Goal: Task Accomplishment & Management: Manage account settings

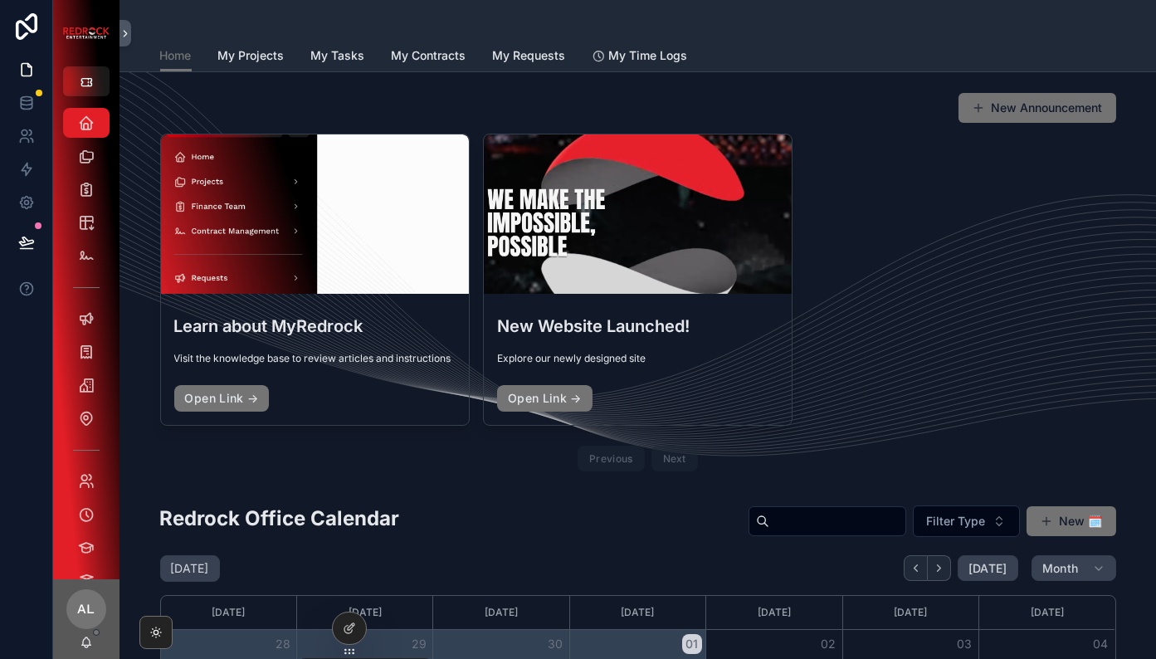
click at [940, 319] on div "Learn about MyRedrock Visit the knowledge base to review articles and instructi…" at bounding box center [638, 306] width 956 height 344
click at [72, 170] on link "Projects" at bounding box center [86, 156] width 46 height 30
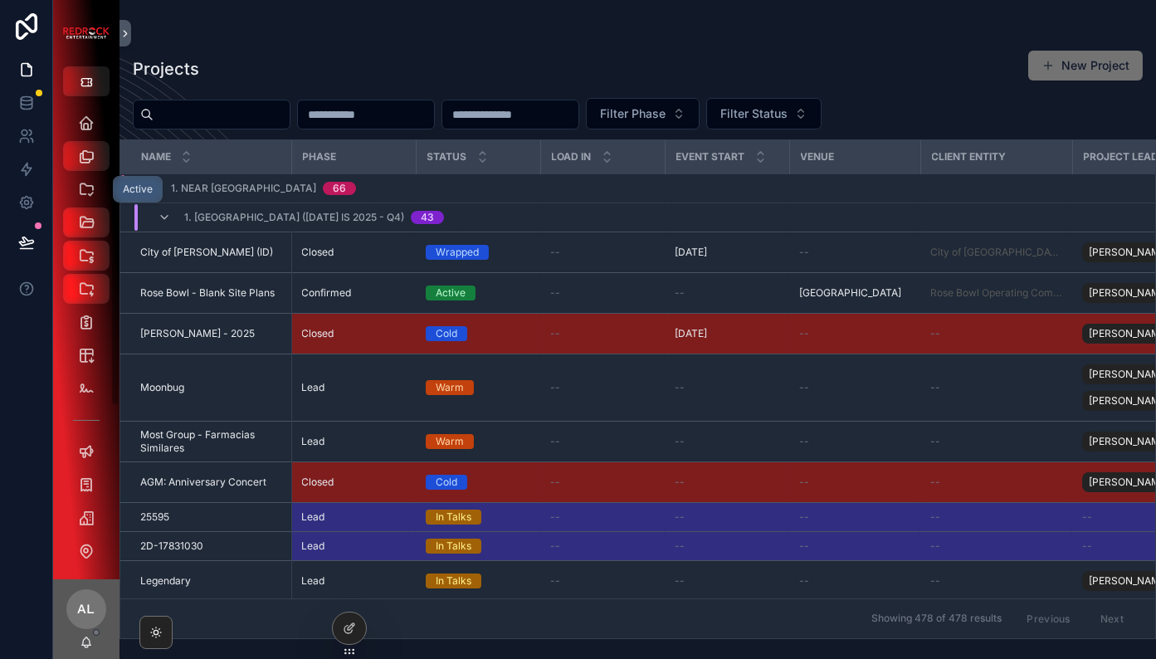
click at [85, 179] on div "Active" at bounding box center [86, 189] width 27 height 27
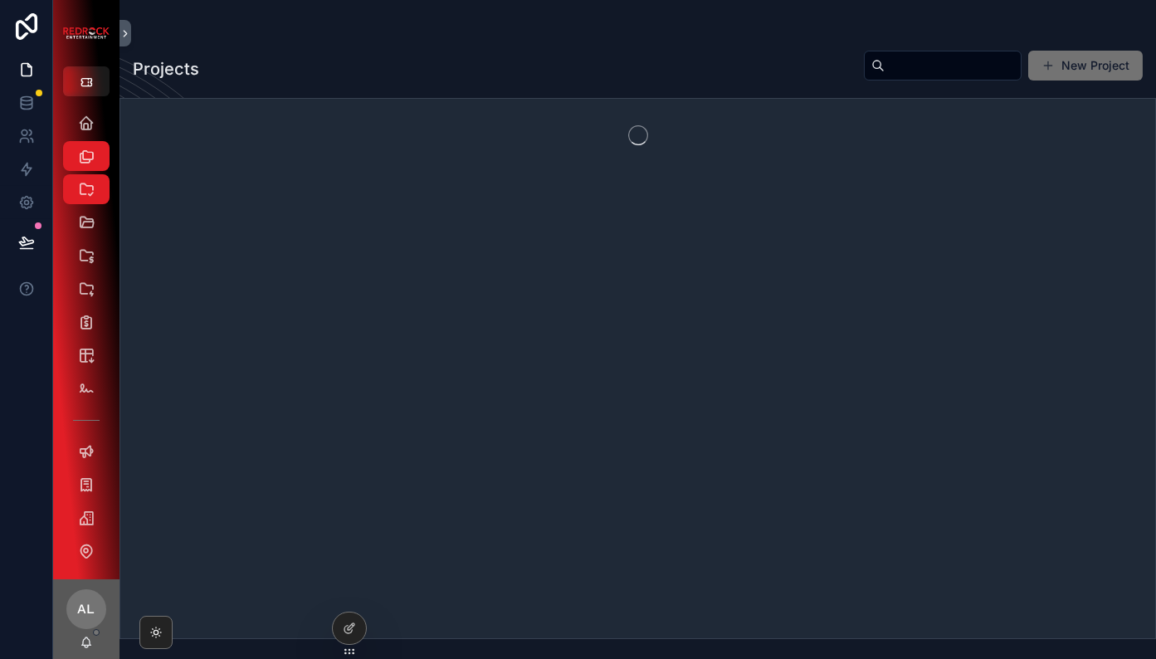
click at [286, 366] on div "scrollable content" at bounding box center [637, 368] width 1036 height 541
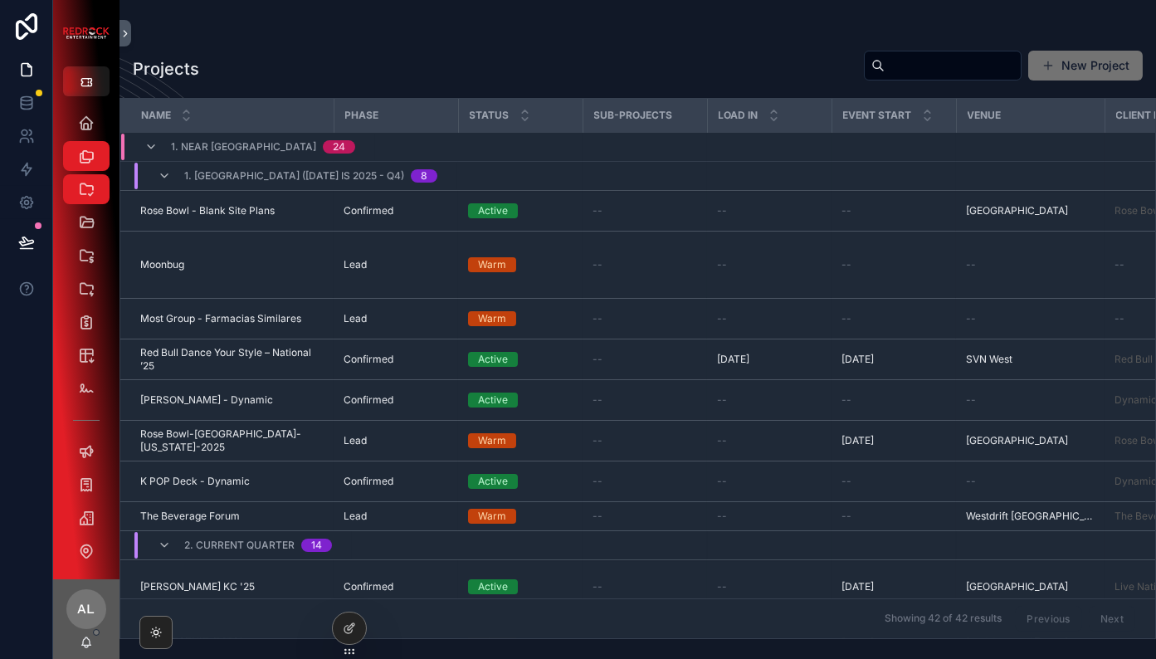
click at [955, 63] on input "scrollable content" at bounding box center [952, 65] width 136 height 23
type input "********"
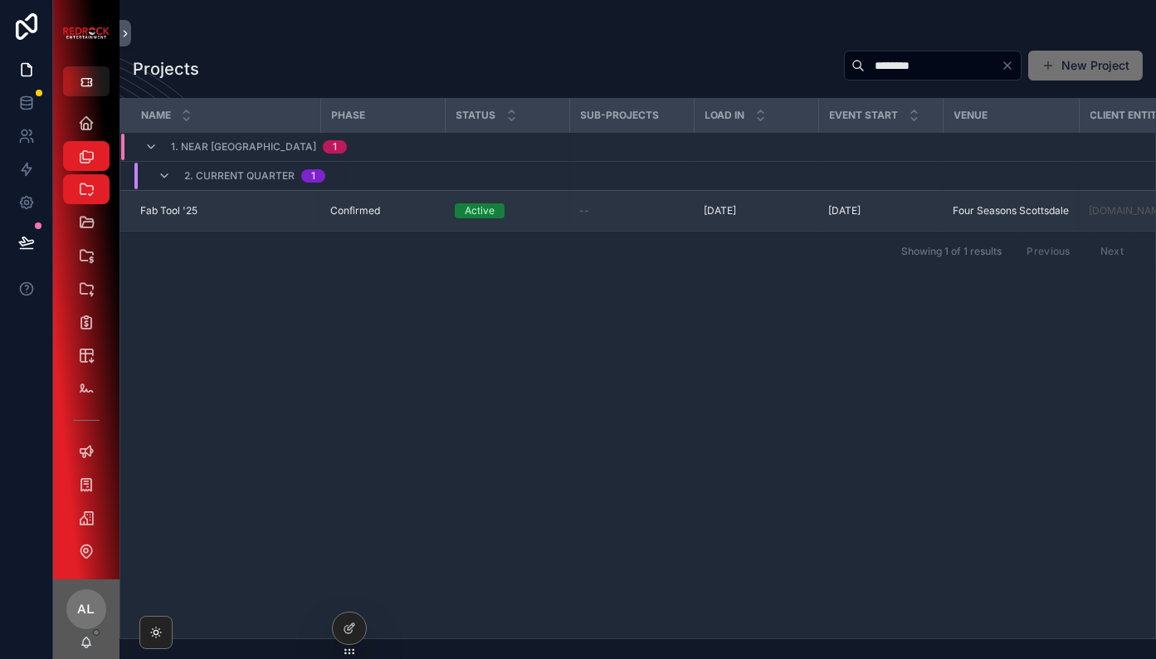
click at [168, 205] on span "Fab Tool '25" at bounding box center [168, 210] width 57 height 13
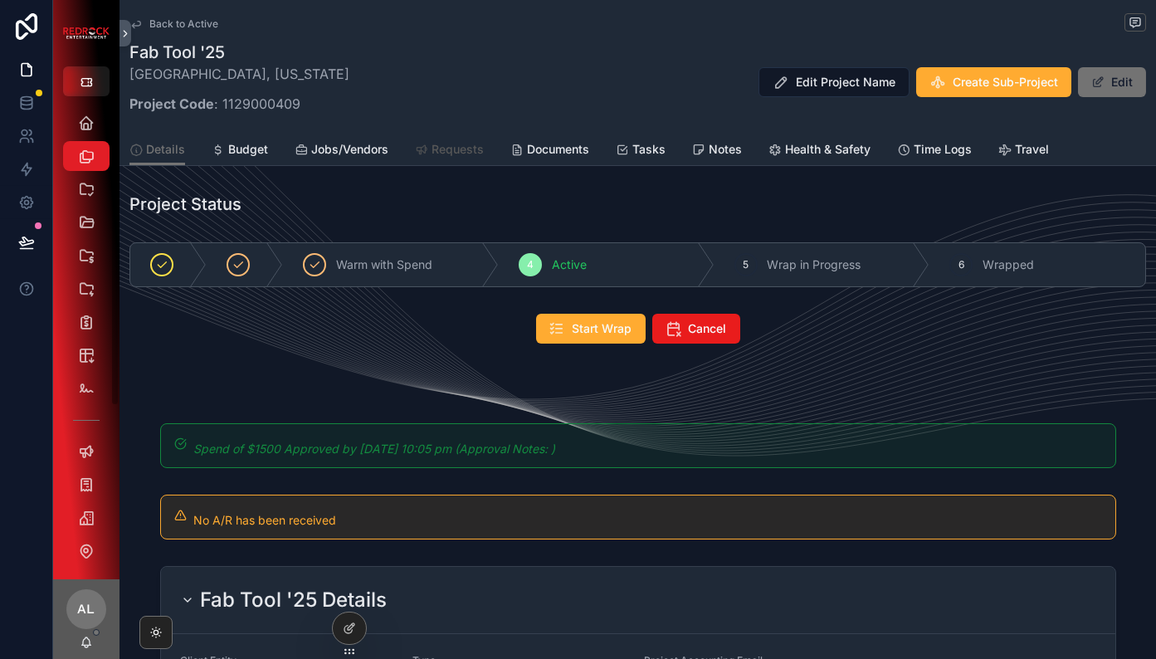
click at [470, 144] on span "Requests" at bounding box center [457, 149] width 52 height 17
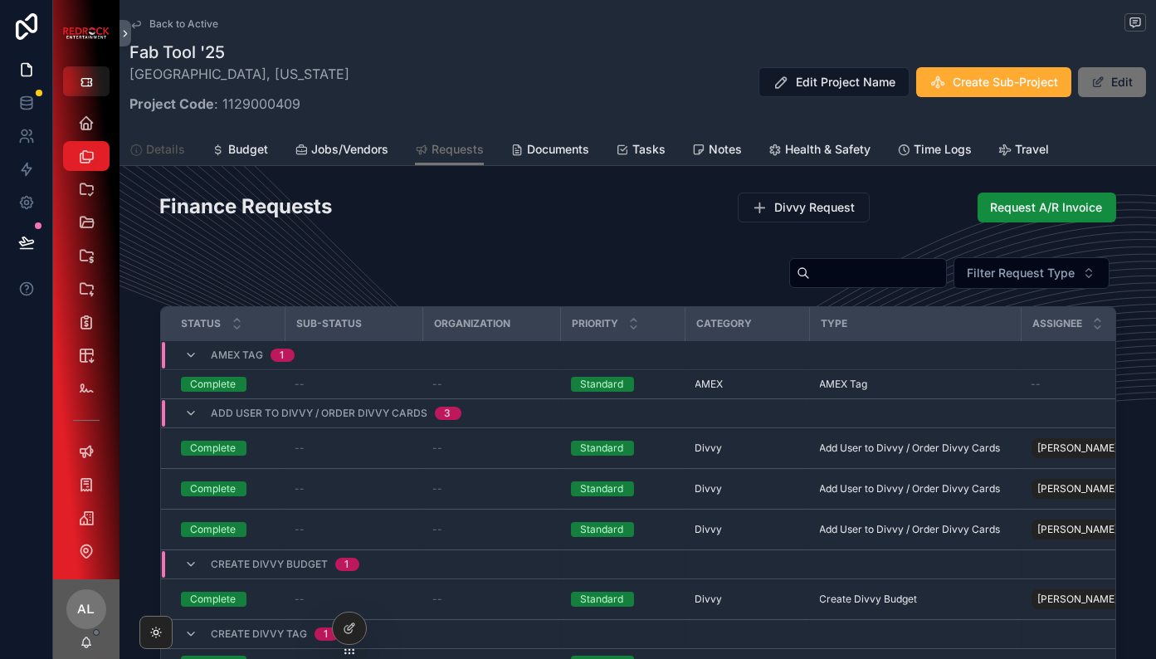
click at [156, 150] on span "Details" at bounding box center [165, 149] width 39 height 17
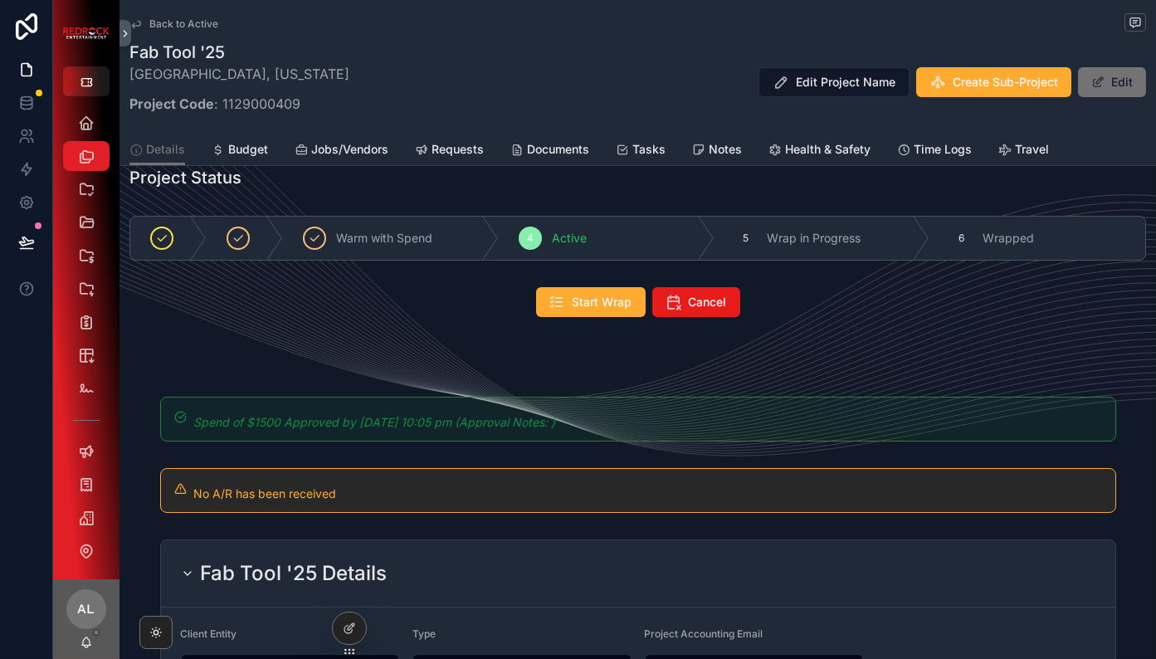
scroll to position [24, 0]
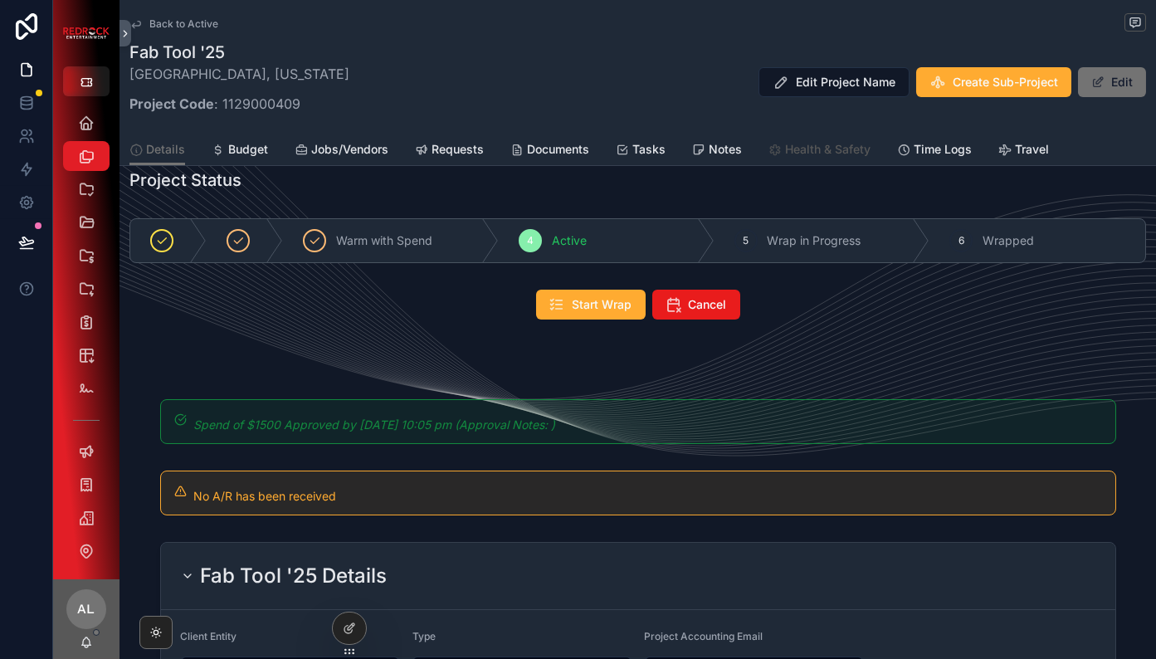
click at [840, 148] on span "Health & Safety" at bounding box center [827, 149] width 85 height 17
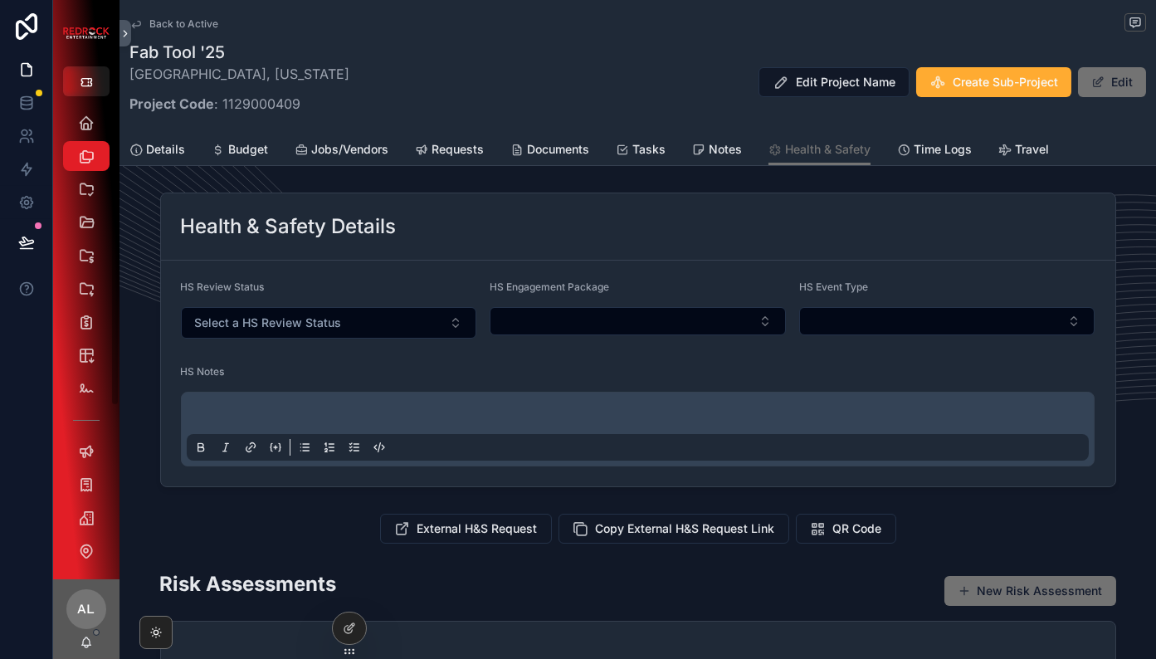
click at [55, 71] on div "scrollable content" at bounding box center [86, 81] width 66 height 30
click at [69, 75] on button "scrollable content" at bounding box center [86, 81] width 46 height 30
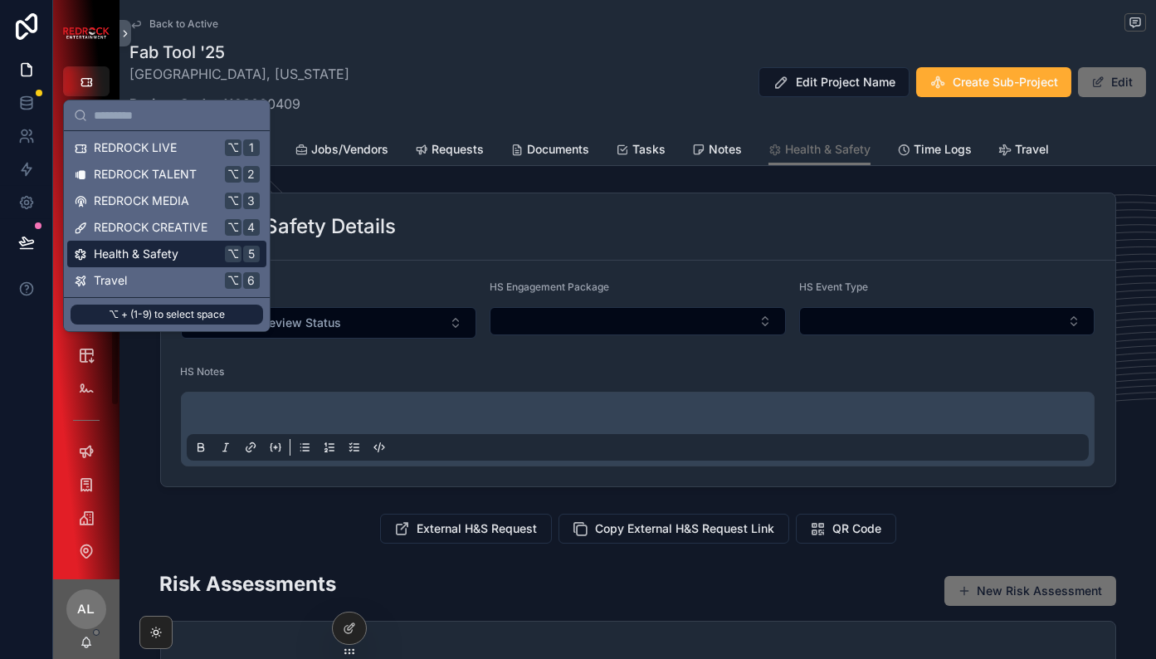
click at [134, 255] on span "Health & Safety" at bounding box center [136, 254] width 85 height 17
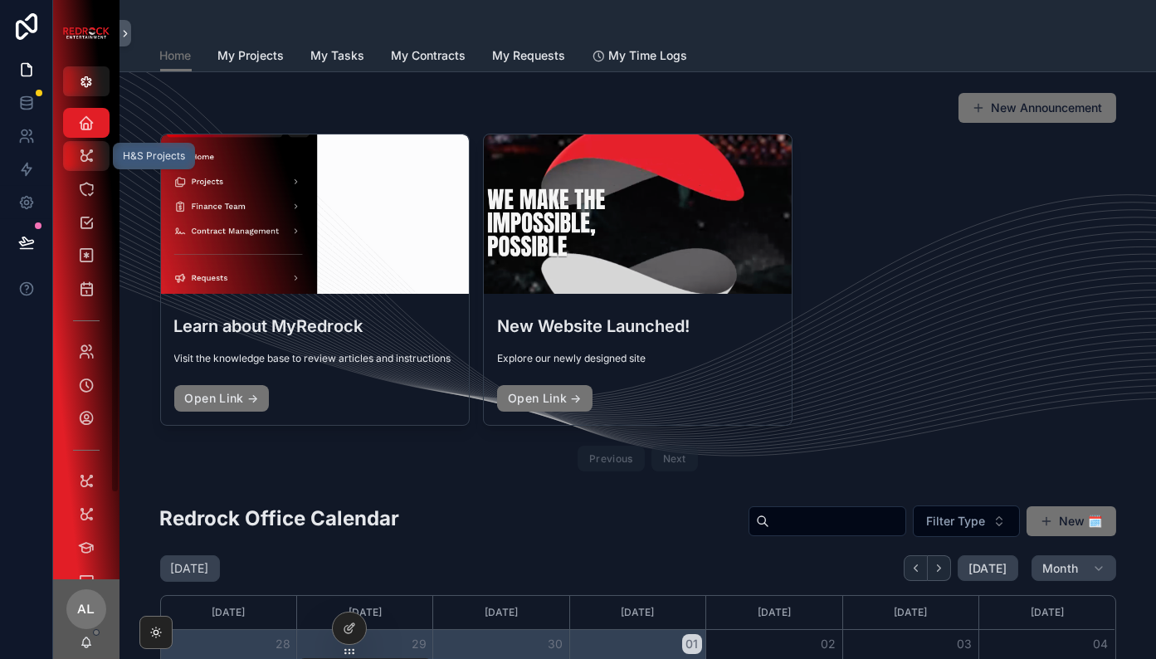
click at [79, 153] on icon "scrollable content" at bounding box center [86, 156] width 17 height 17
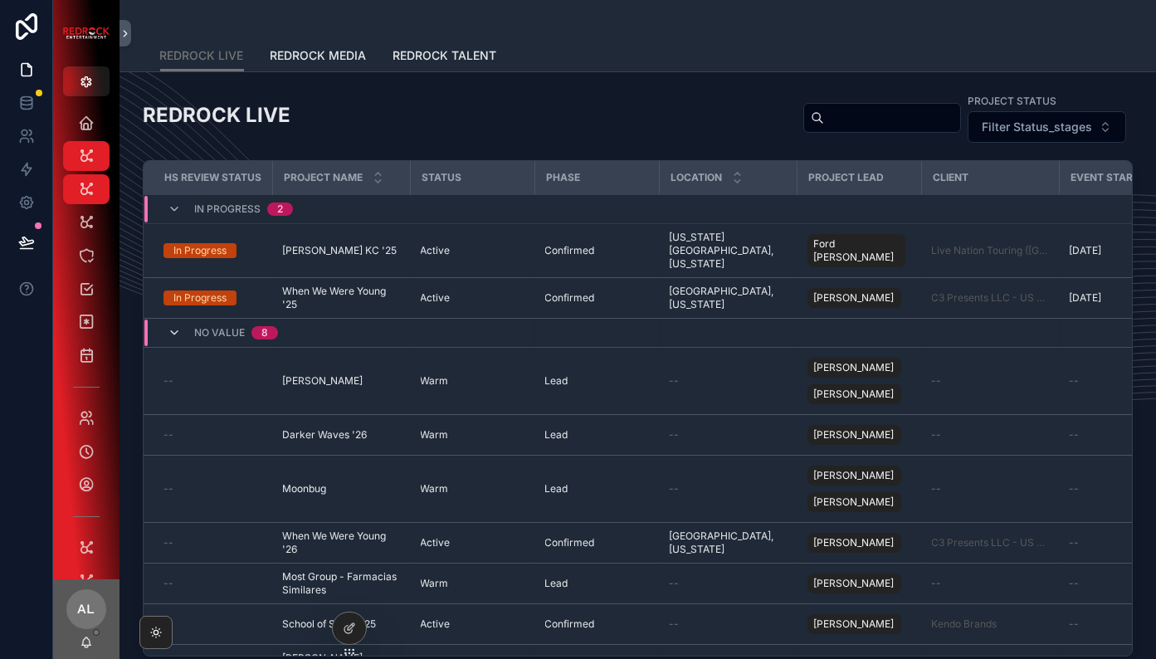
click at [170, 326] on icon "scrollable content" at bounding box center [174, 332] width 13 height 13
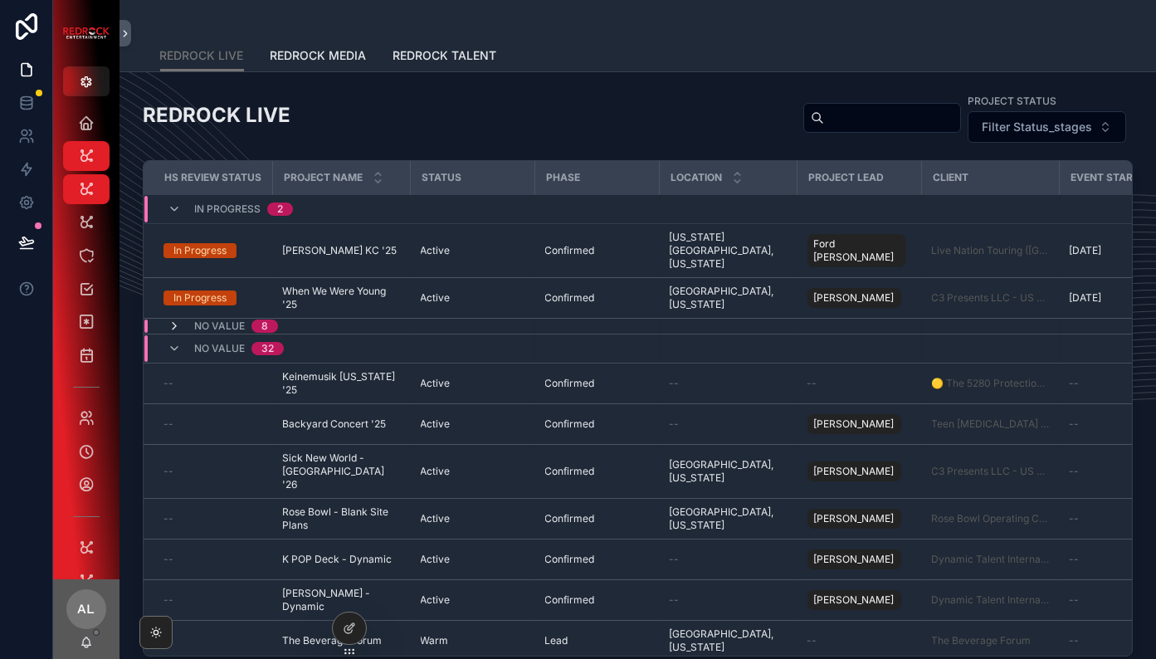
click at [176, 319] on icon "scrollable content" at bounding box center [174, 325] width 13 height 13
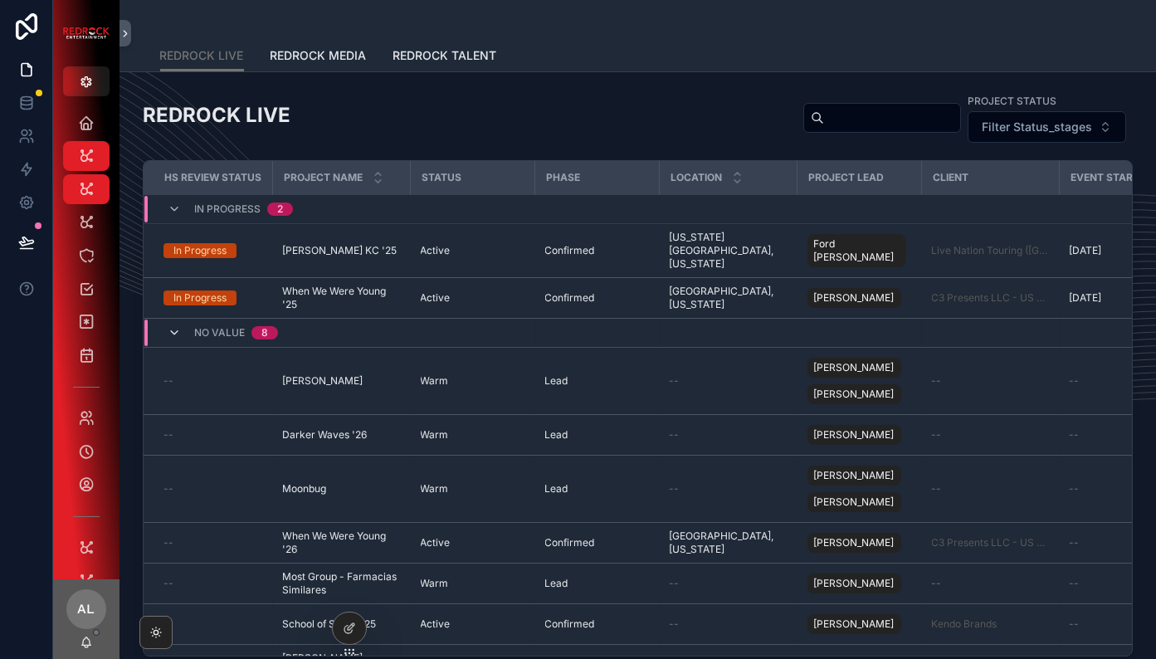
click at [177, 326] on icon "scrollable content" at bounding box center [174, 332] width 13 height 13
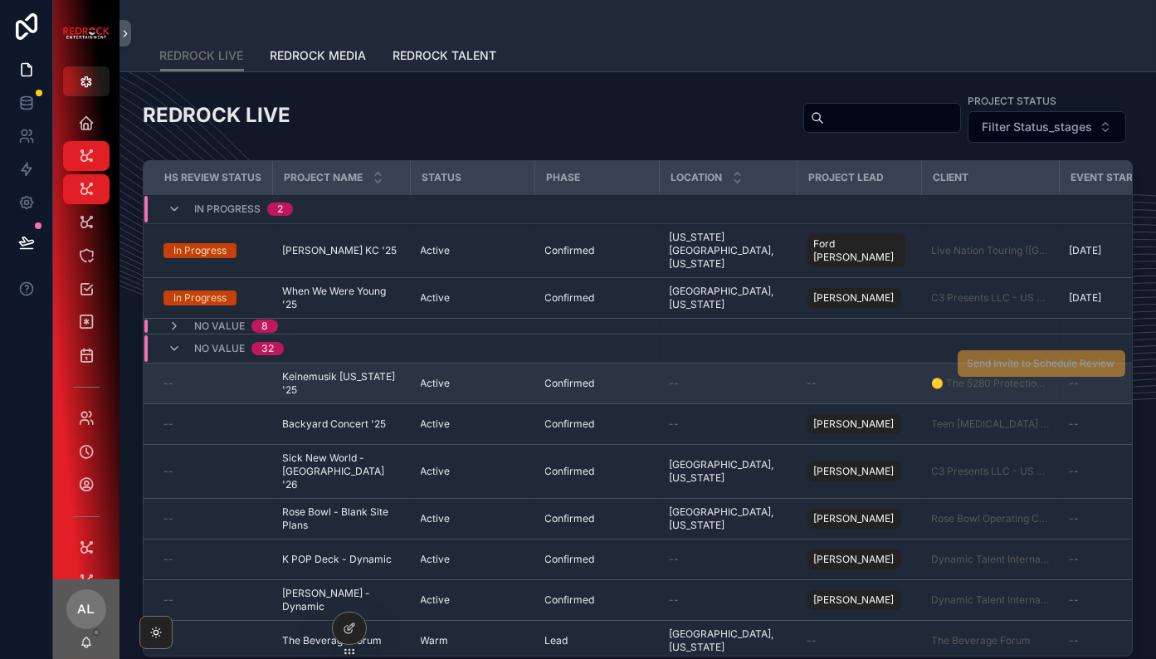
click at [183, 377] on div "--" at bounding box center [213, 383] width 100 height 13
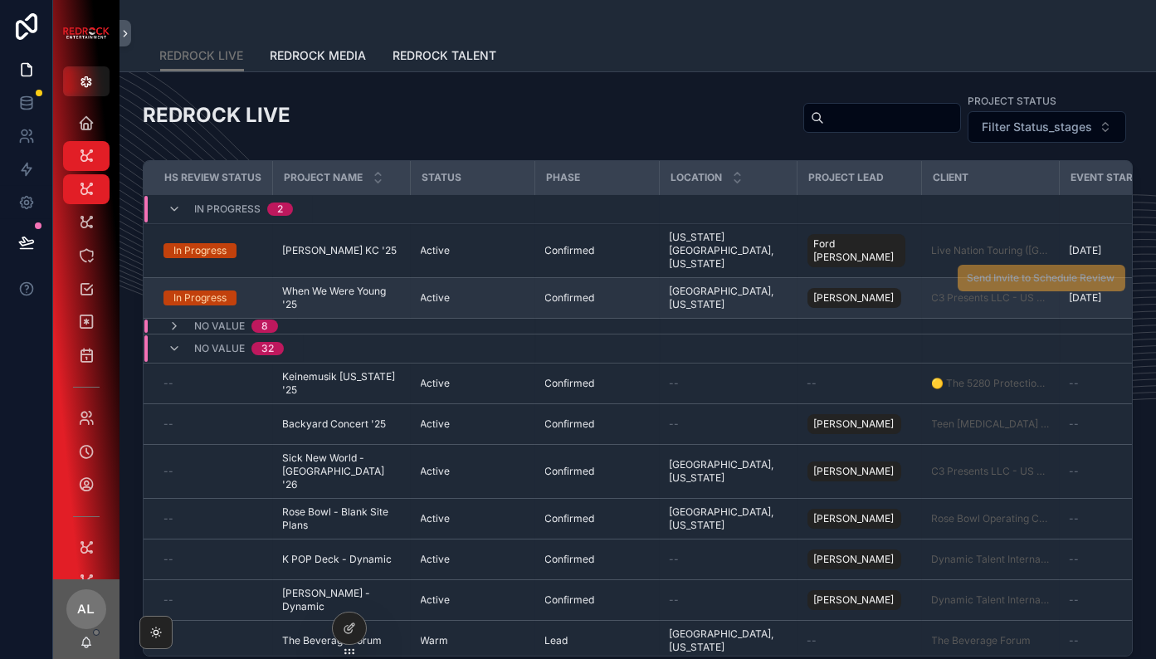
click at [201, 291] on td "In Progress" at bounding box center [208, 298] width 129 height 41
click at [204, 290] on div "In Progress" at bounding box center [199, 297] width 53 height 15
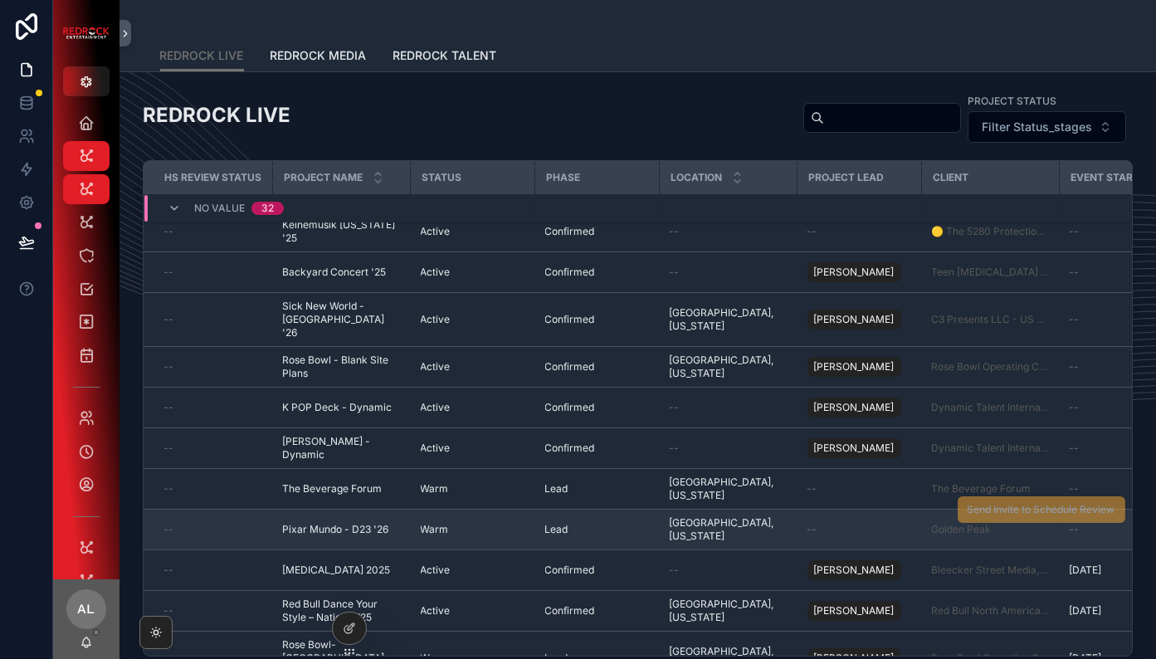
scroll to position [153, 0]
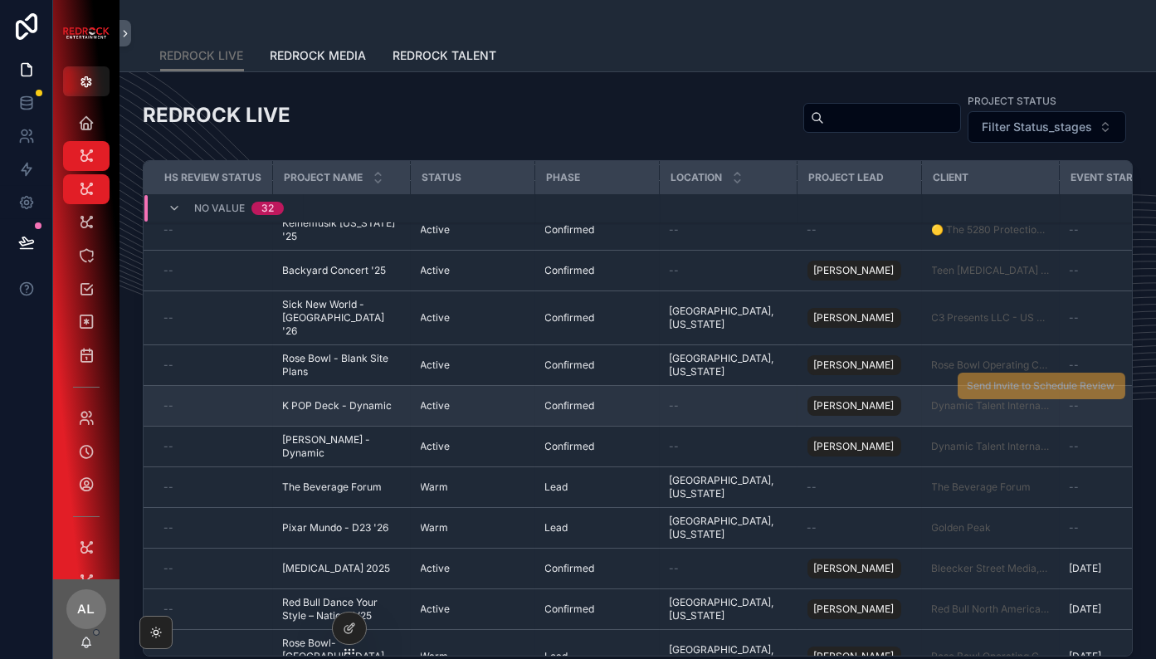
click at [220, 399] on div "--" at bounding box center [213, 405] width 100 height 13
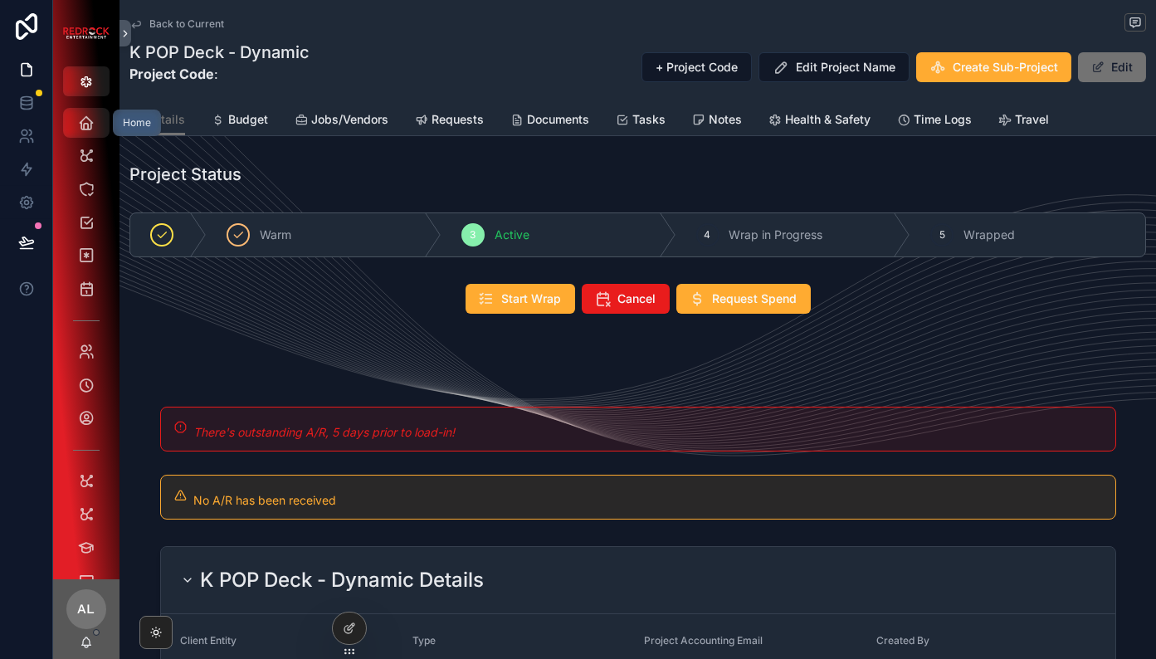
click at [91, 131] on span "scrollable content" at bounding box center [86, 122] width 17 height 17
click at [194, 27] on span "Back to Current" at bounding box center [186, 23] width 75 height 13
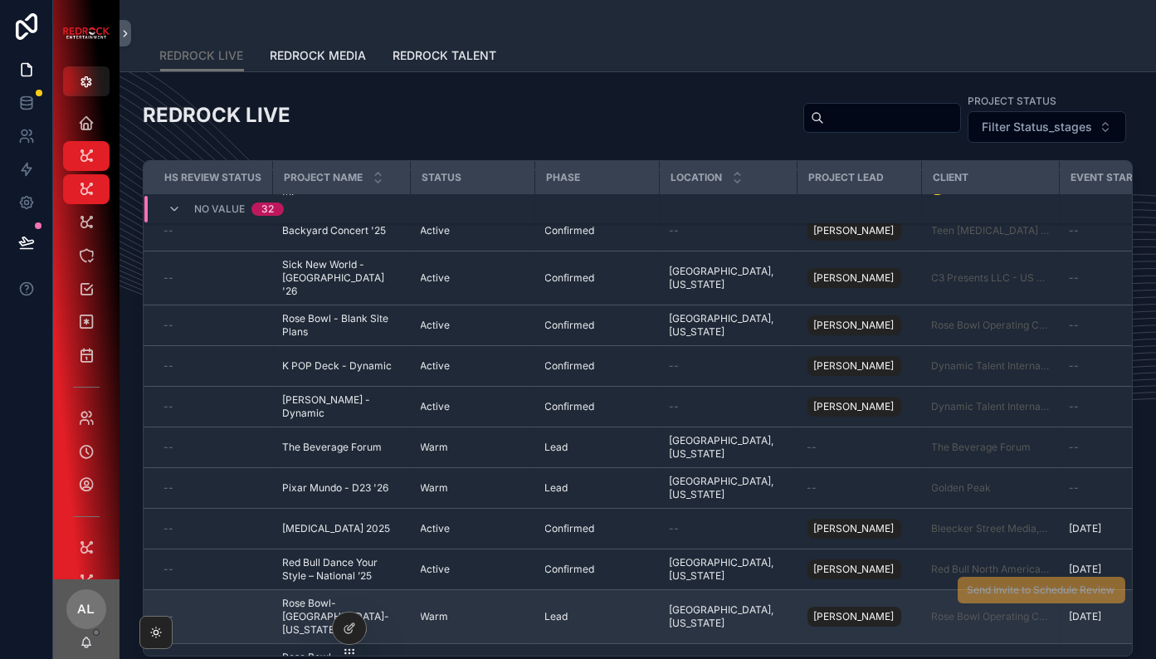
scroll to position [190, 0]
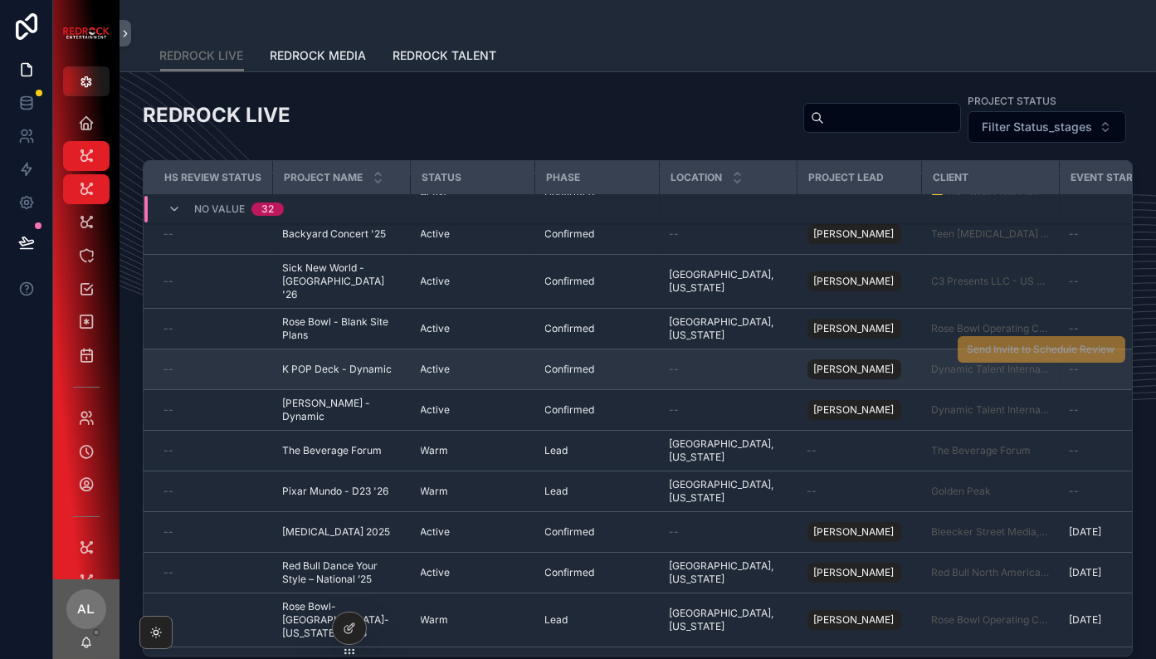
click at [335, 362] on span "K POP Deck - Dynamic" at bounding box center [337, 368] width 109 height 13
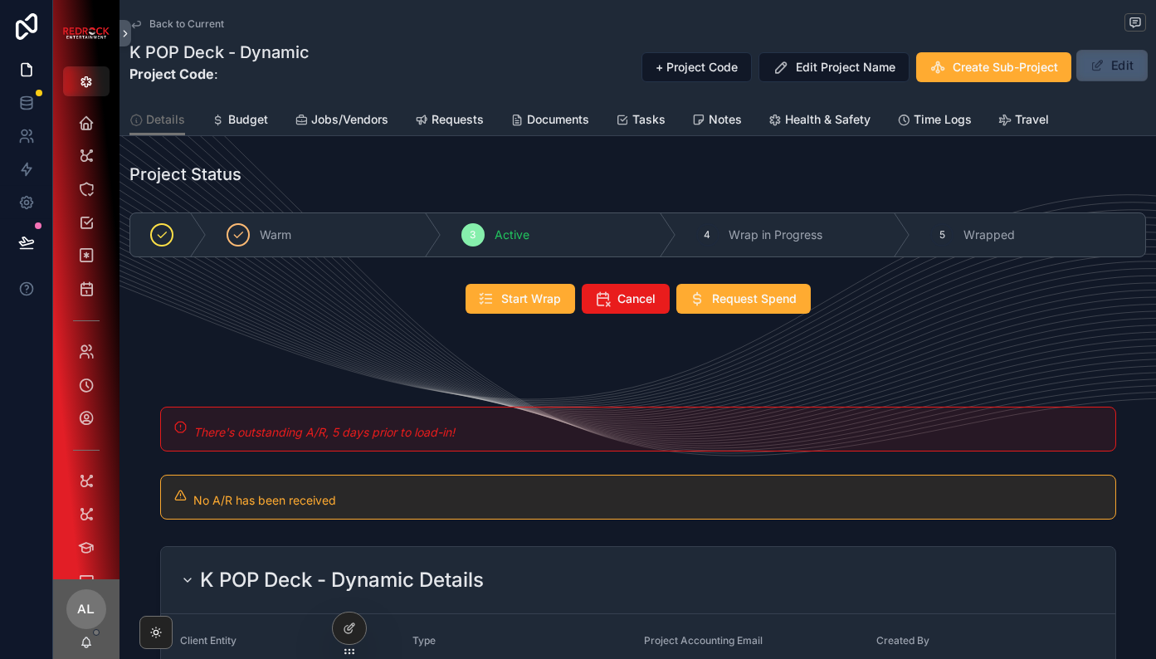
click at [1117, 67] on button "Edit" at bounding box center [1111, 66] width 71 height 32
click at [265, 50] on h1 "K POP Deck - Dynamic" at bounding box center [219, 52] width 180 height 23
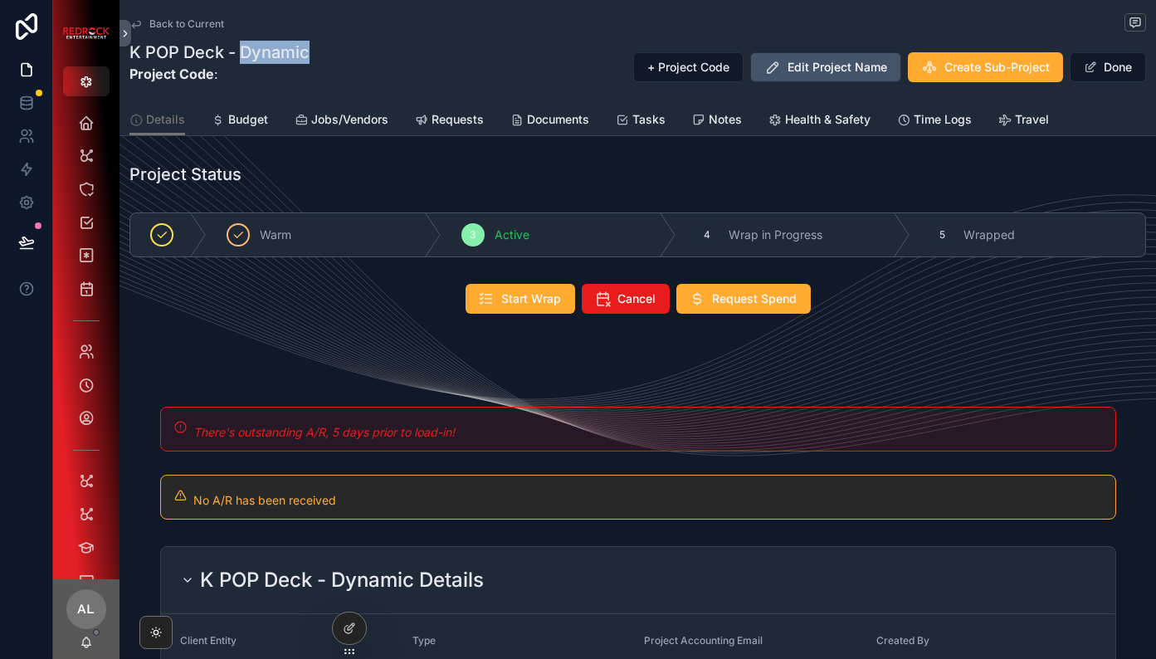
click at [823, 63] on span "Edit Project Name" at bounding box center [837, 67] width 100 height 17
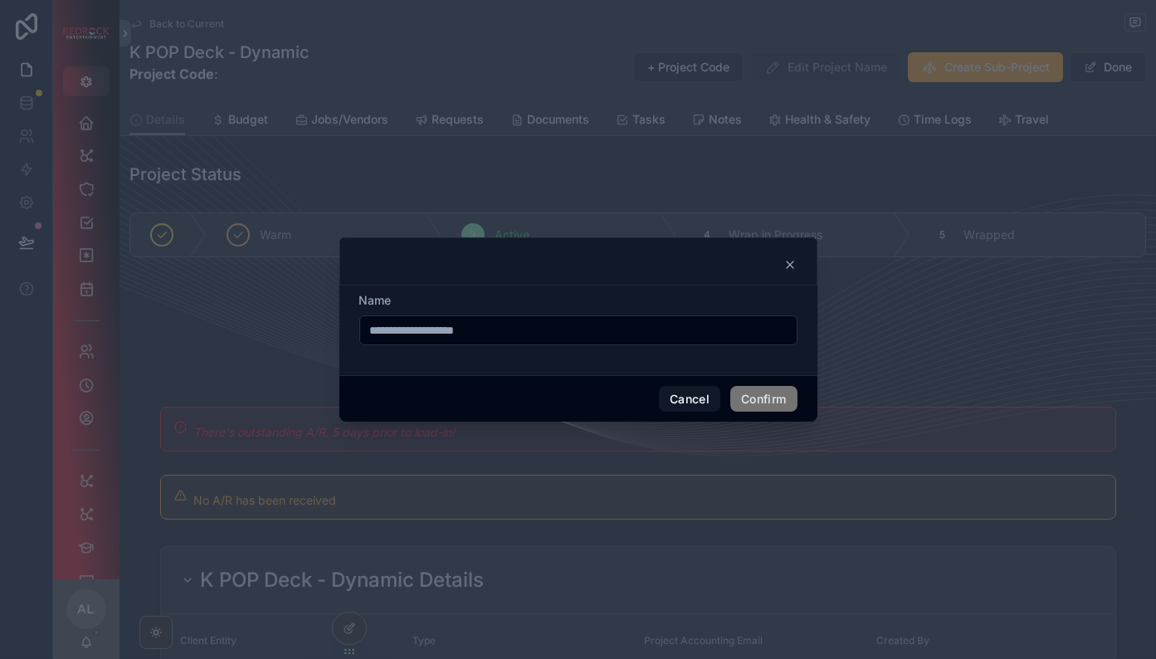
drag, startPoint x: 436, startPoint y: 330, endPoint x: 531, endPoint y: 343, distance: 95.5
click at [531, 343] on div "**********" at bounding box center [578, 330] width 438 height 30
type input "**********"
click at [757, 403] on button "Confirm" at bounding box center [763, 399] width 66 height 27
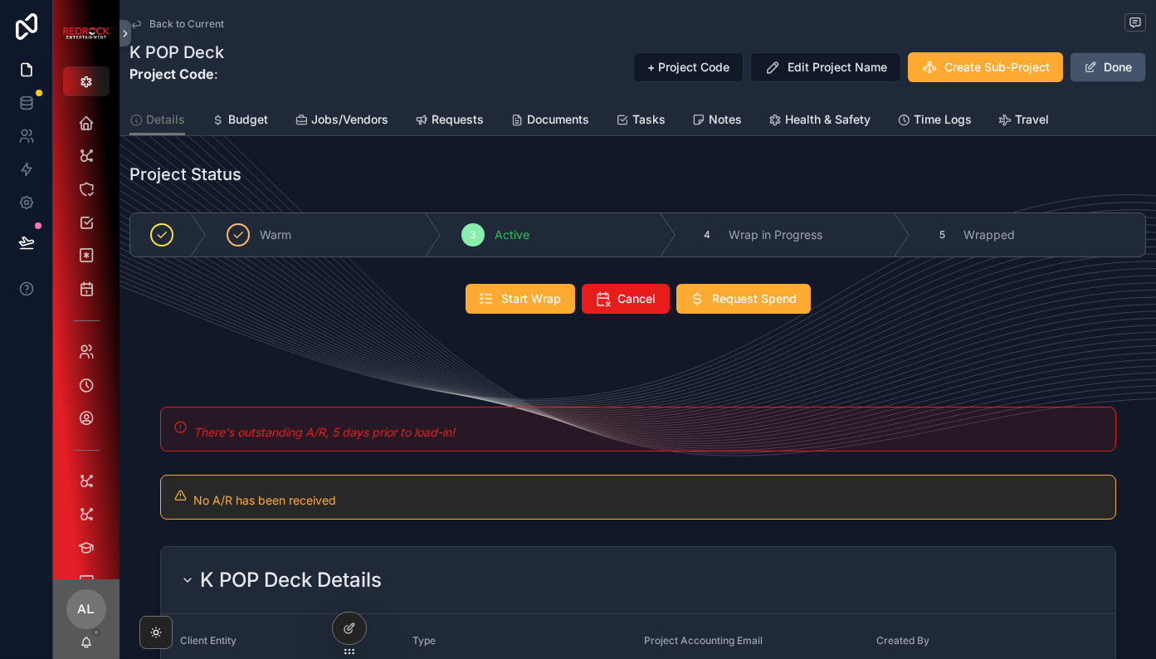
click at [1107, 67] on button "Done" at bounding box center [1107, 67] width 76 height 30
click at [203, 20] on span "Back to Current" at bounding box center [186, 23] width 75 height 13
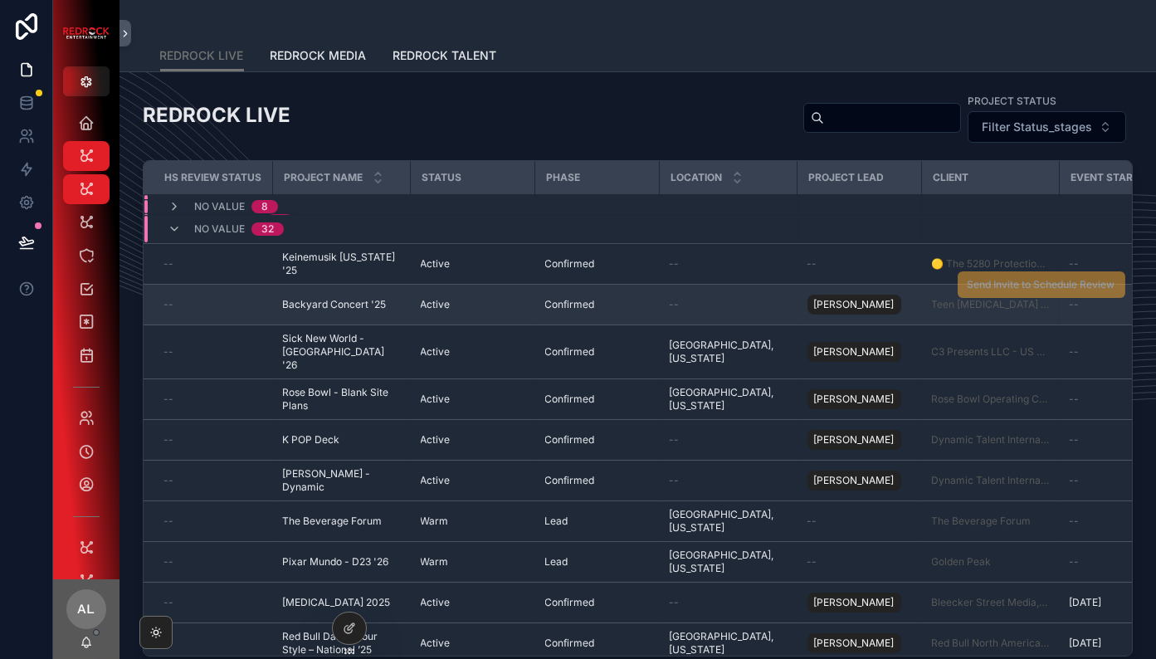
scroll to position [121, 0]
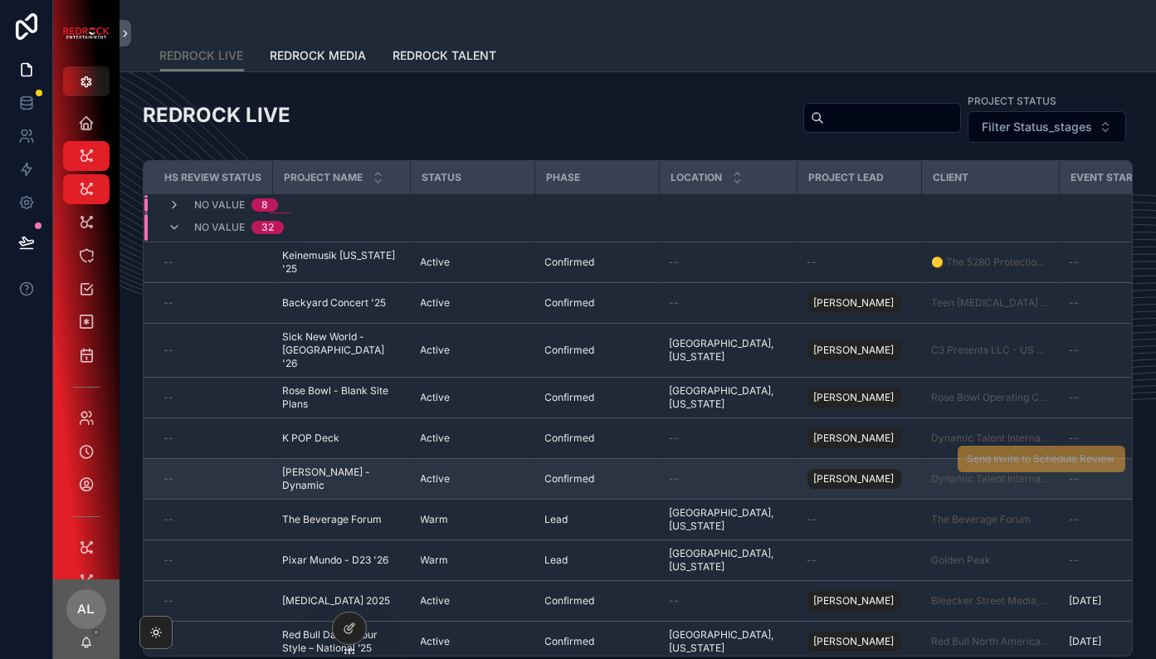
click at [314, 465] on span "[PERSON_NAME] - Dynamic" at bounding box center [342, 478] width 118 height 27
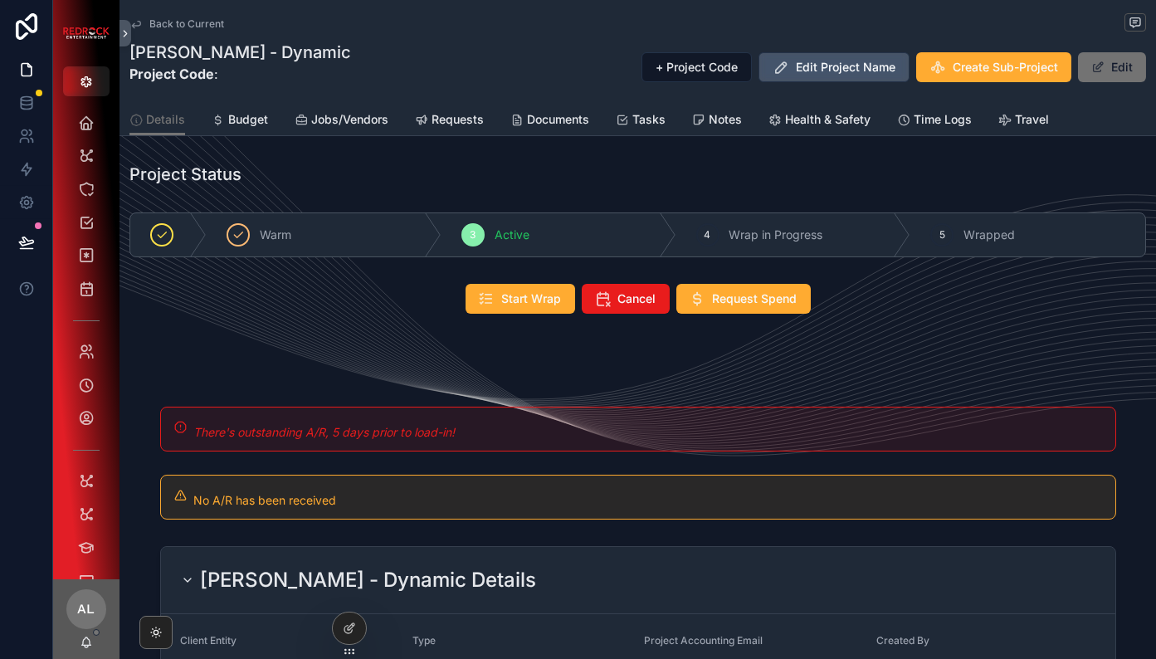
click at [834, 71] on span "Edit Project Name" at bounding box center [846, 67] width 100 height 17
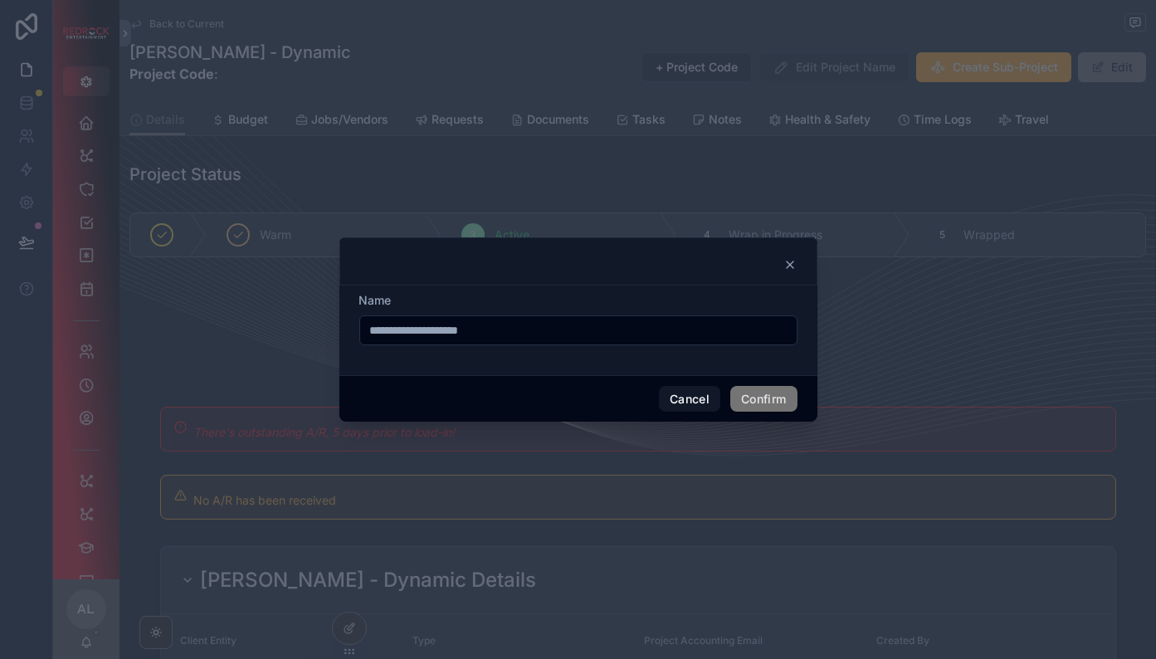
click at [625, 339] on input "**********" at bounding box center [578, 330] width 436 height 23
type input "**********"
click at [755, 401] on button "Confirm" at bounding box center [763, 399] width 66 height 27
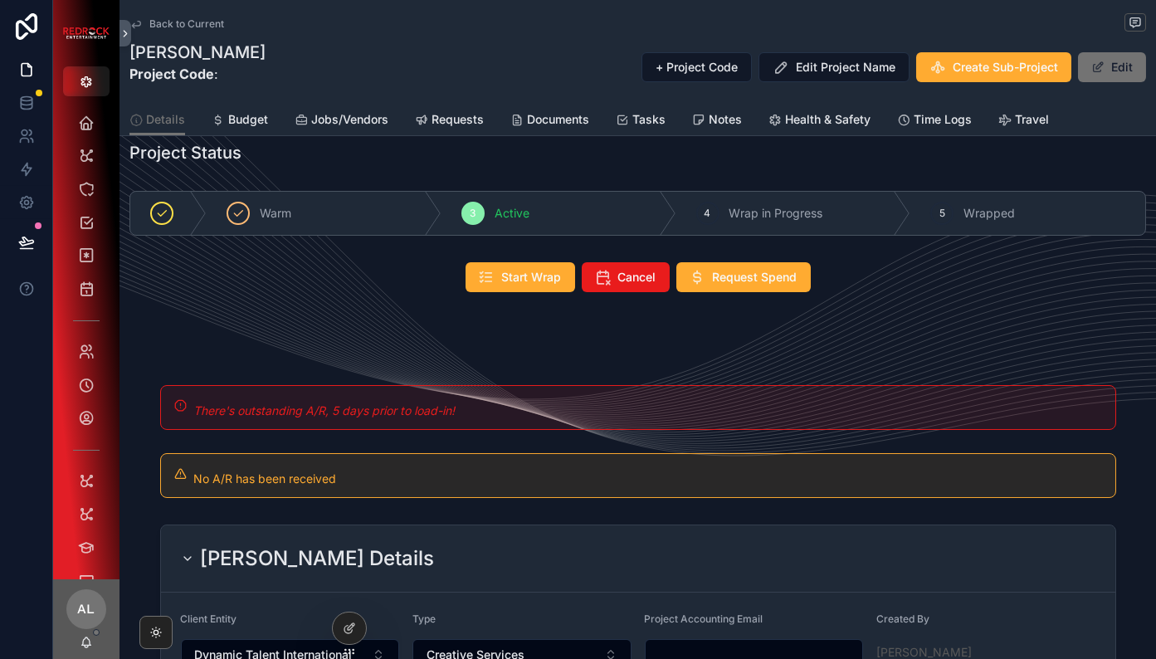
scroll to position [19, 0]
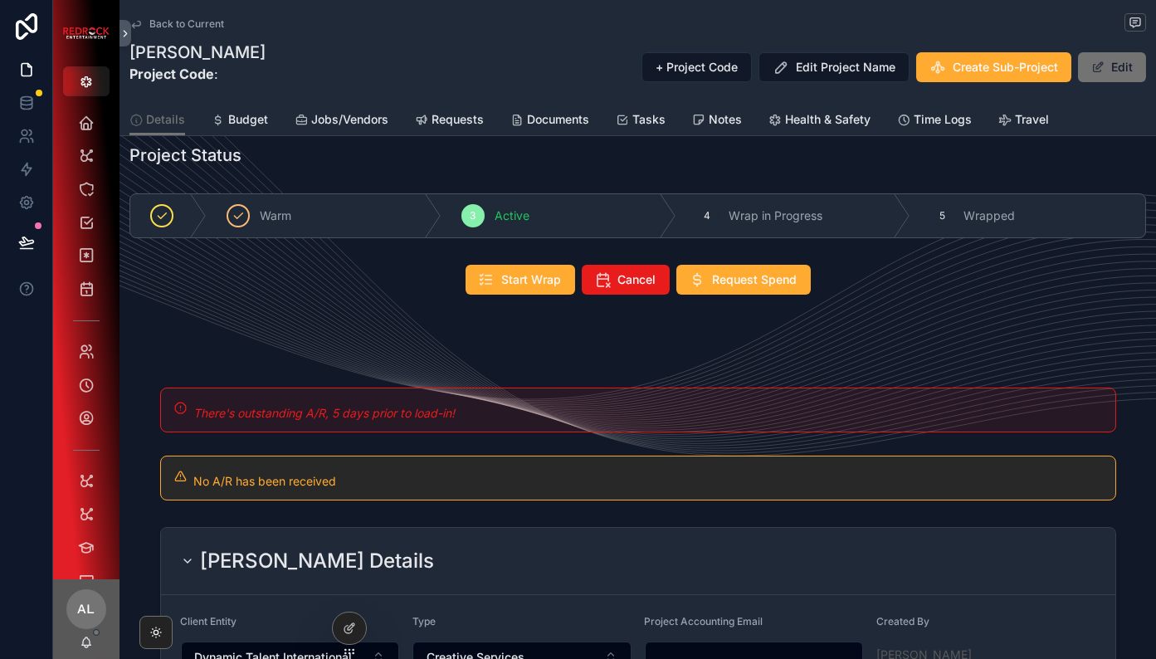
click at [160, 28] on span "Back to Current" at bounding box center [186, 23] width 75 height 13
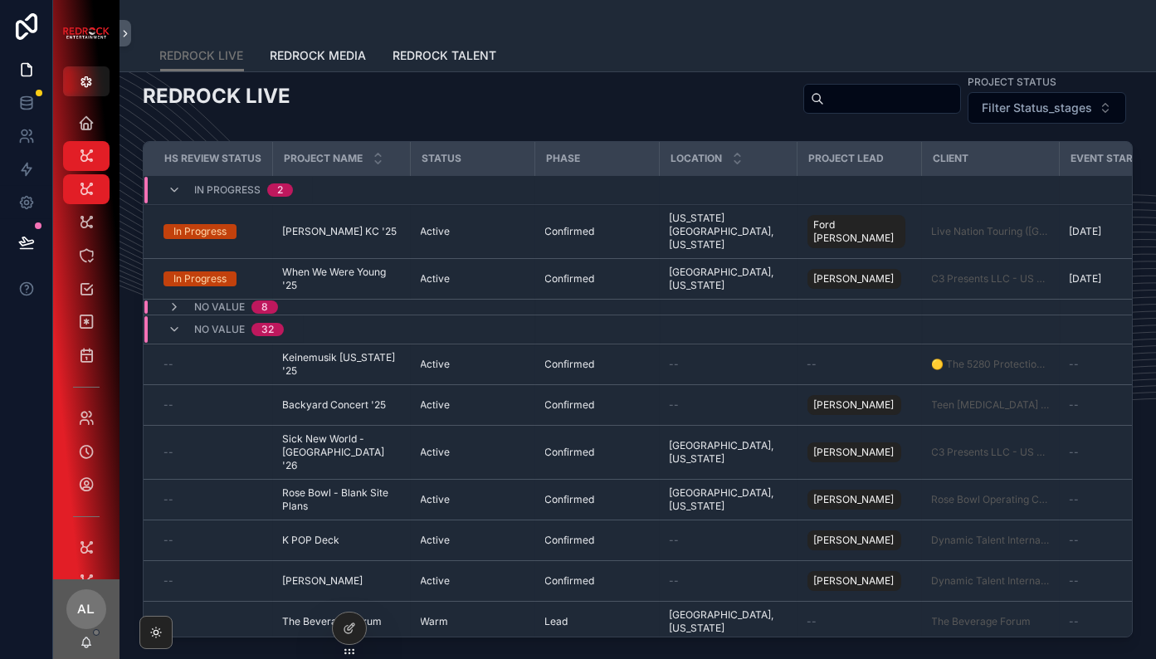
click at [162, 22] on div "scrollable content" at bounding box center [638, 20] width 956 height 40
click at [25, 100] on icon at bounding box center [26, 99] width 11 height 4
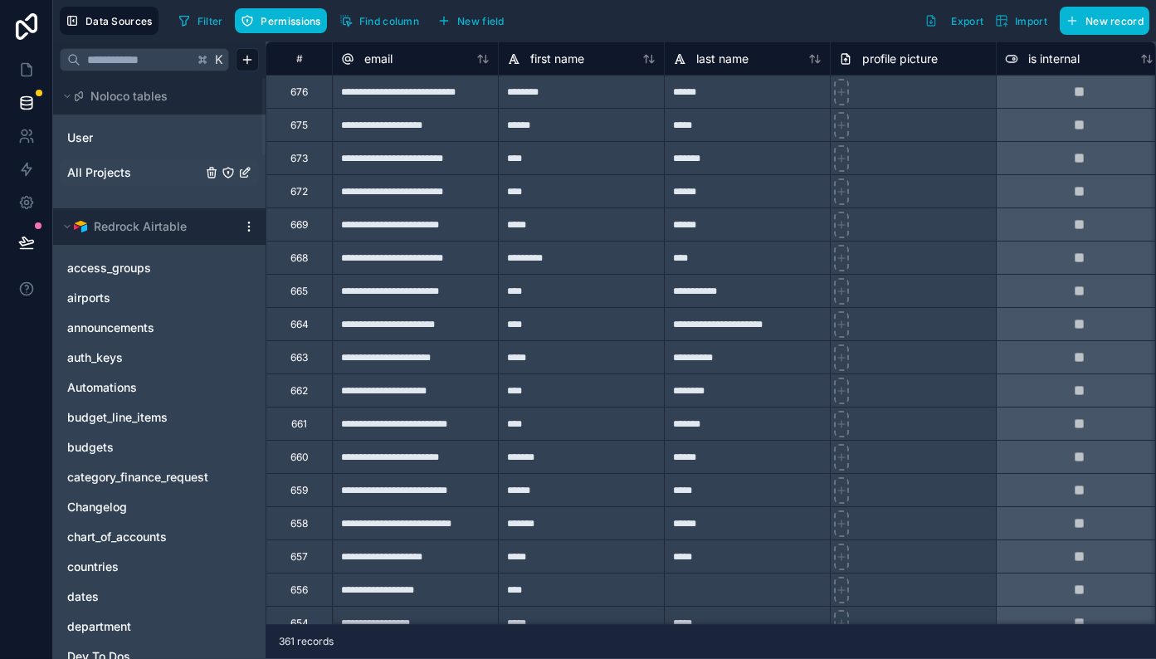
click at [104, 168] on span "All Projects" at bounding box center [99, 172] width 64 height 17
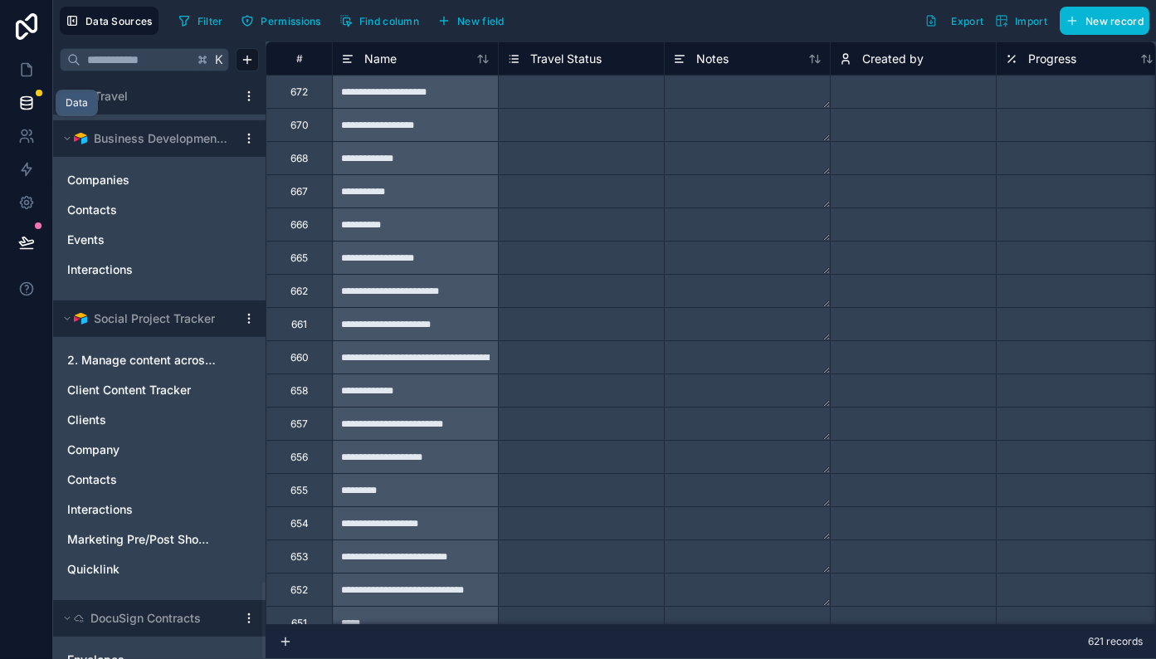
click at [21, 102] on icon at bounding box center [26, 102] width 11 height 7
click at [33, 100] on icon at bounding box center [26, 103] width 17 height 17
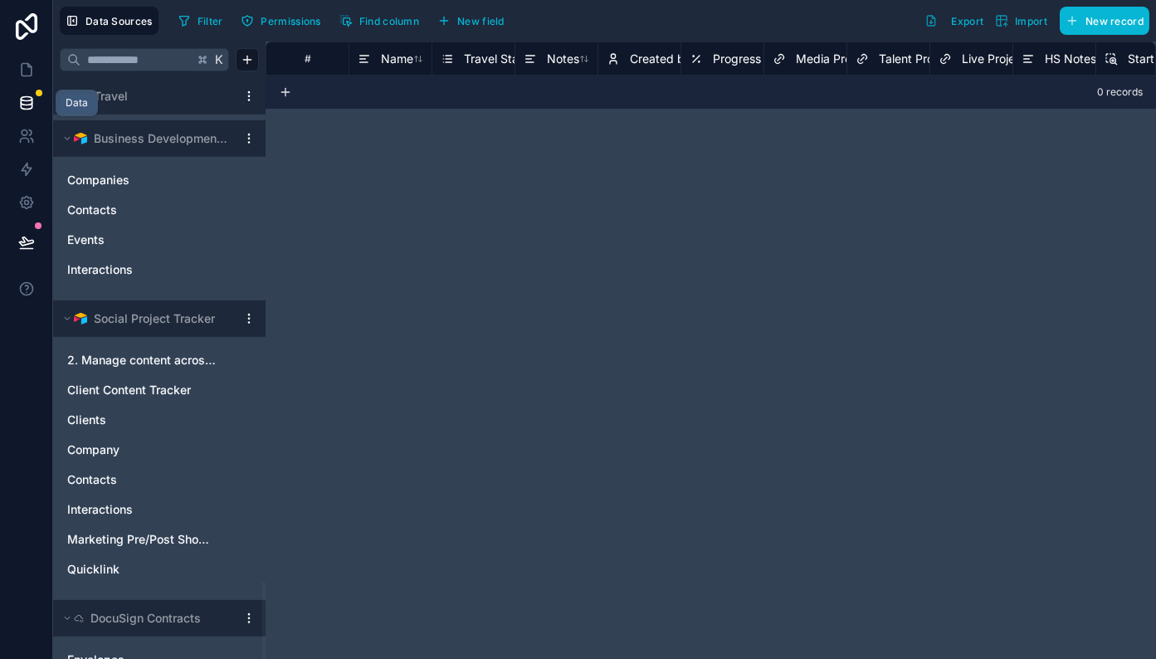
click at [27, 105] on icon at bounding box center [26, 102] width 11 height 7
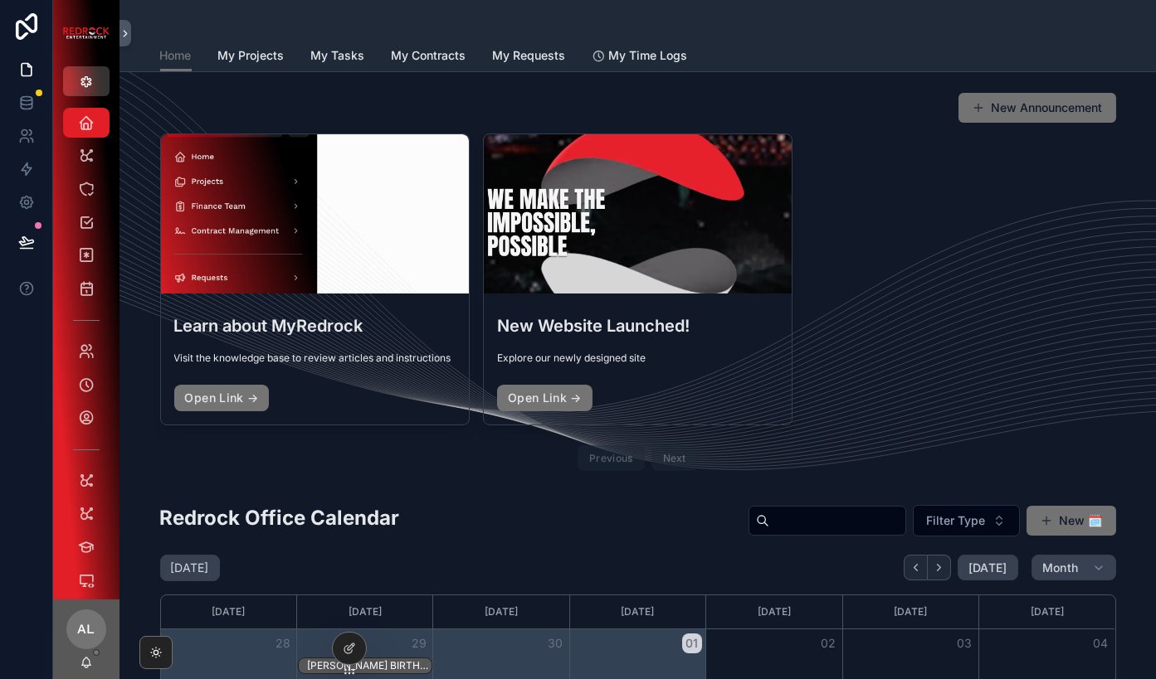
click at [94, 83] on button "scrollable content" at bounding box center [86, 81] width 46 height 30
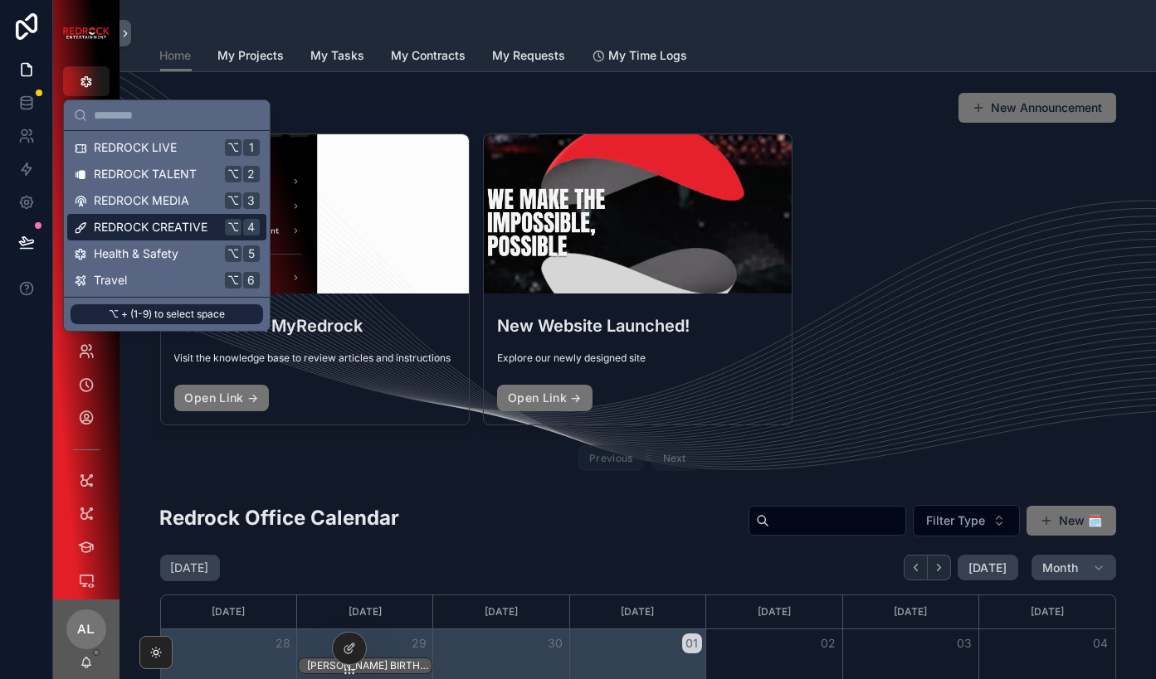
click at [105, 230] on span "REDROCK CREATIVE" at bounding box center [151, 227] width 114 height 17
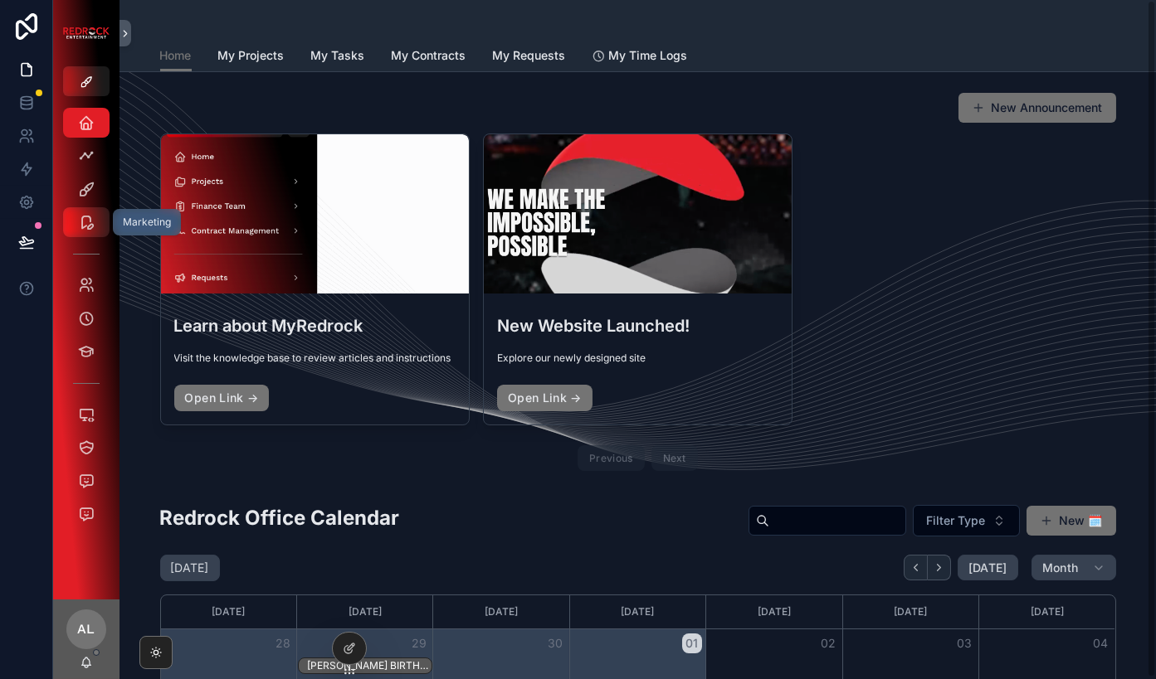
click at [85, 224] on icon "scrollable content" at bounding box center [86, 222] width 17 height 17
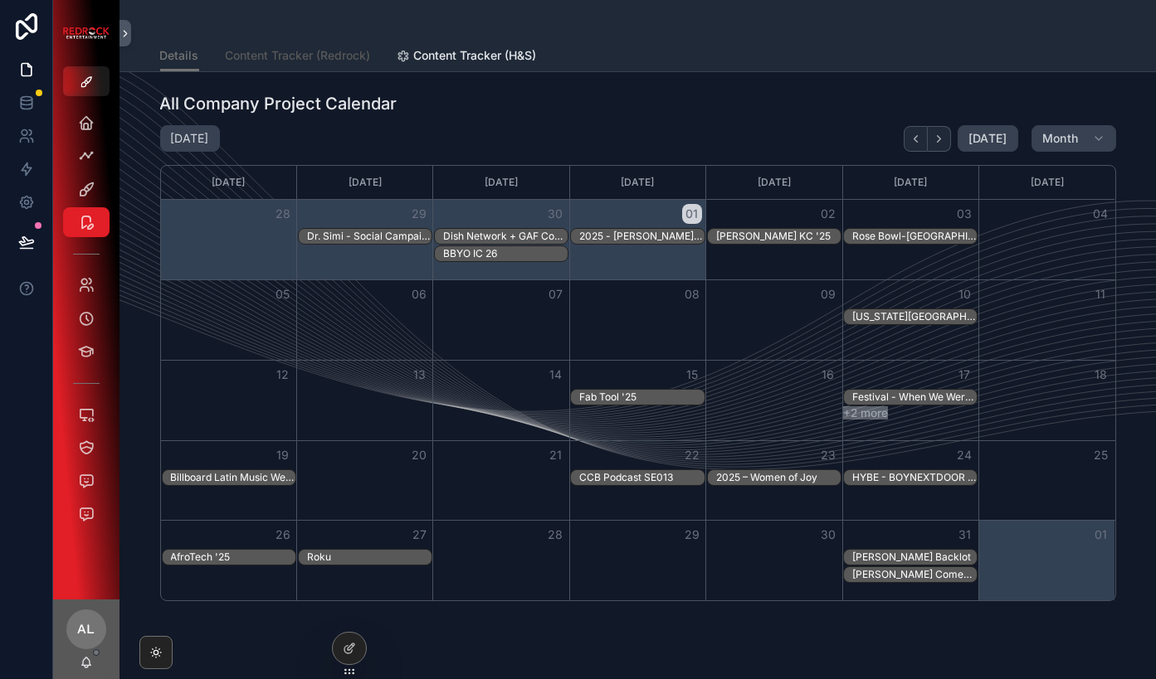
click at [265, 53] on span "Content Tracker (Redrock)" at bounding box center [298, 55] width 145 height 17
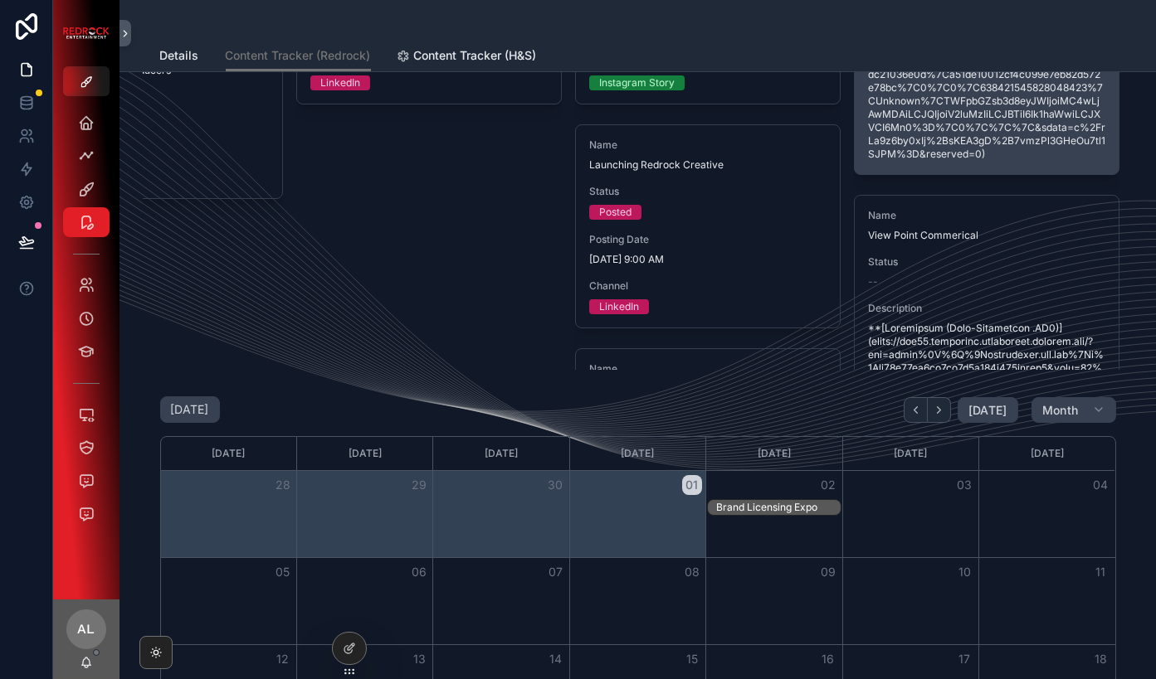
scroll to position [95, 0]
